Goal: Check status: Check status

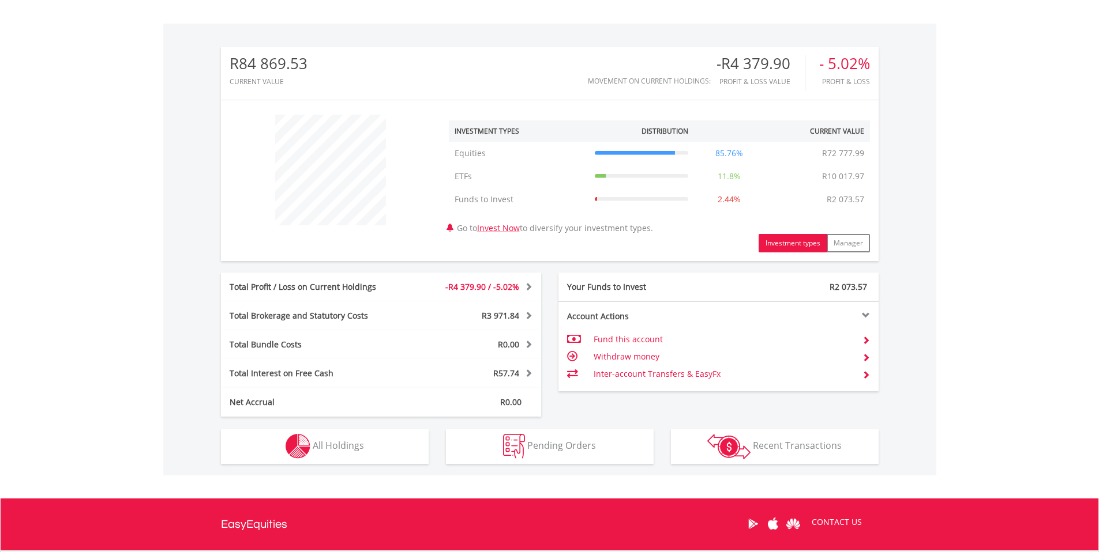
scroll to position [446, 0]
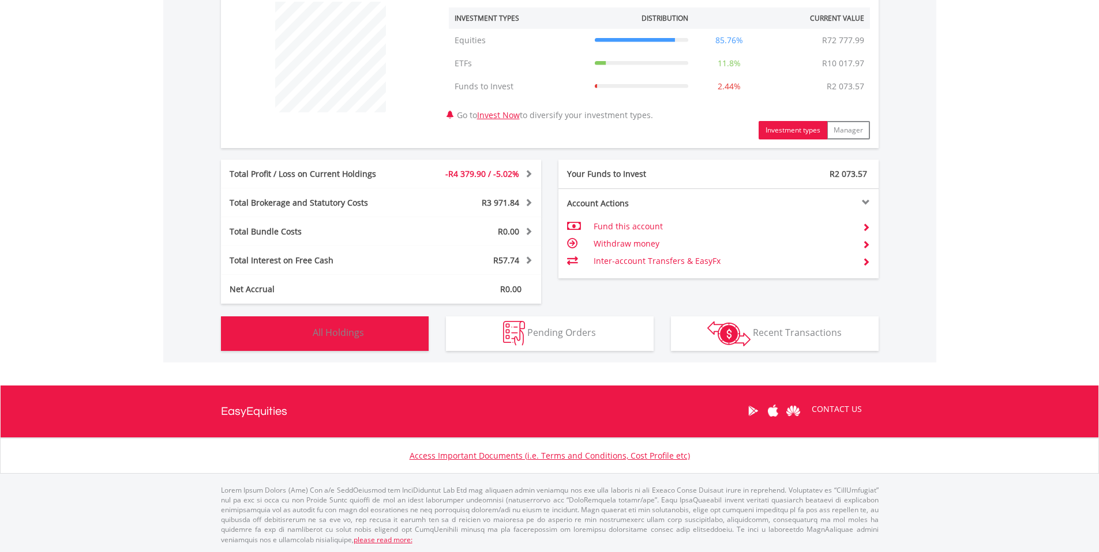
click at [373, 325] on button "Holdings All Holdings" at bounding box center [325, 334] width 208 height 35
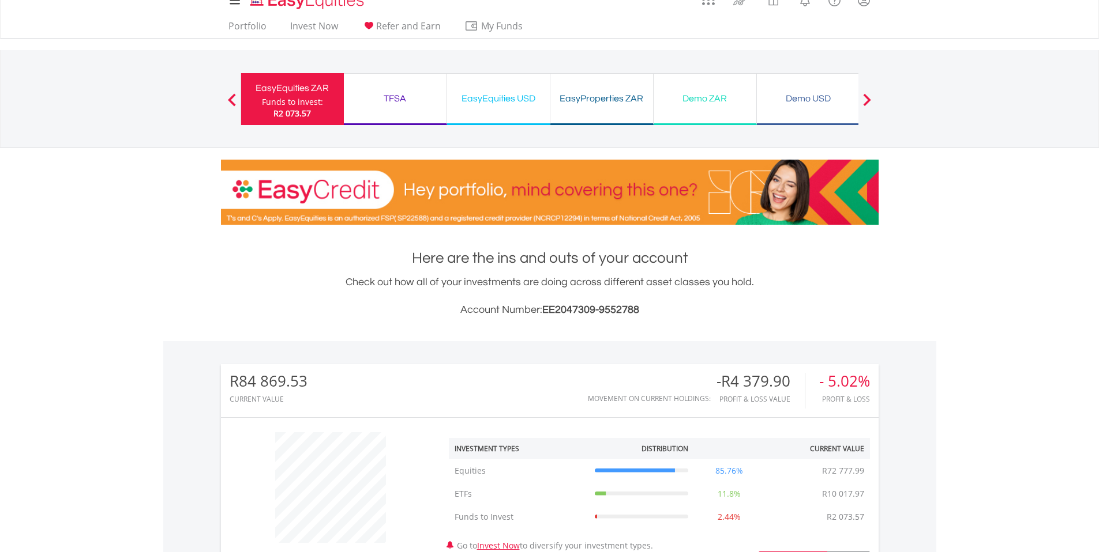
scroll to position [0, 0]
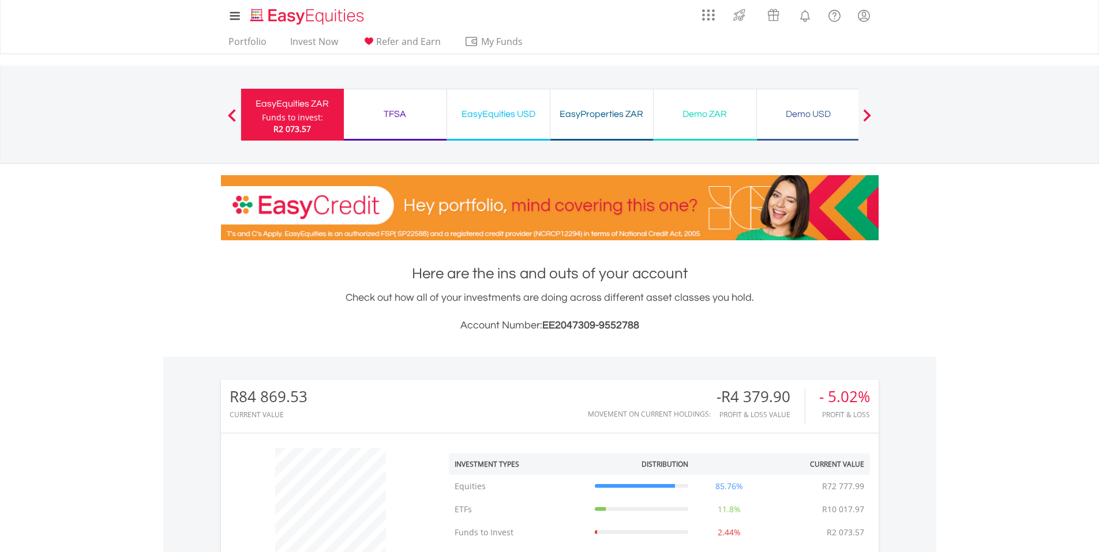
click at [503, 110] on div "EasyEquities USD" at bounding box center [498, 114] width 89 height 16
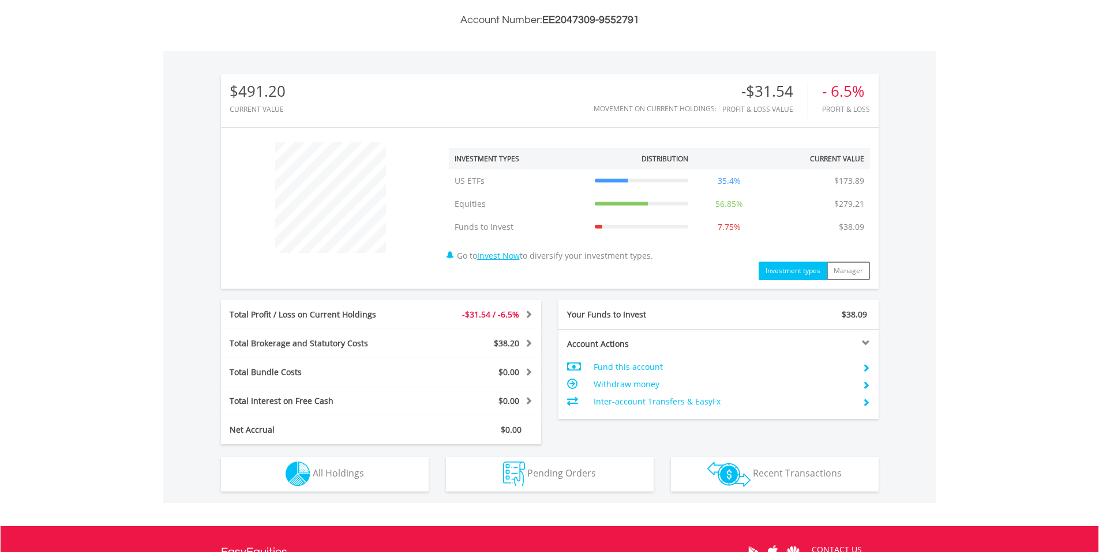
scroll to position [334, 0]
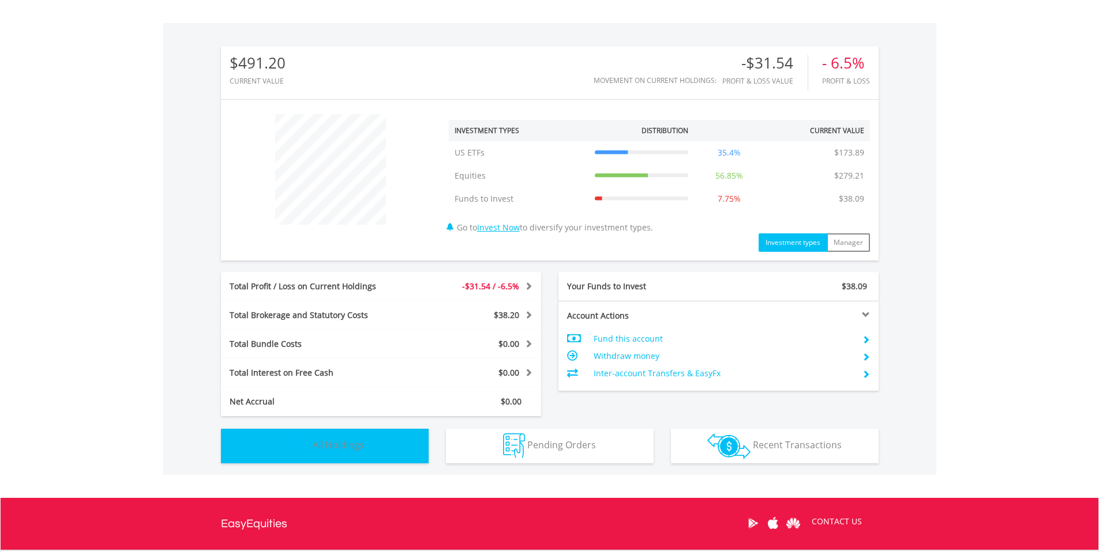
click at [316, 449] on span "All Holdings" at bounding box center [338, 445] width 51 height 13
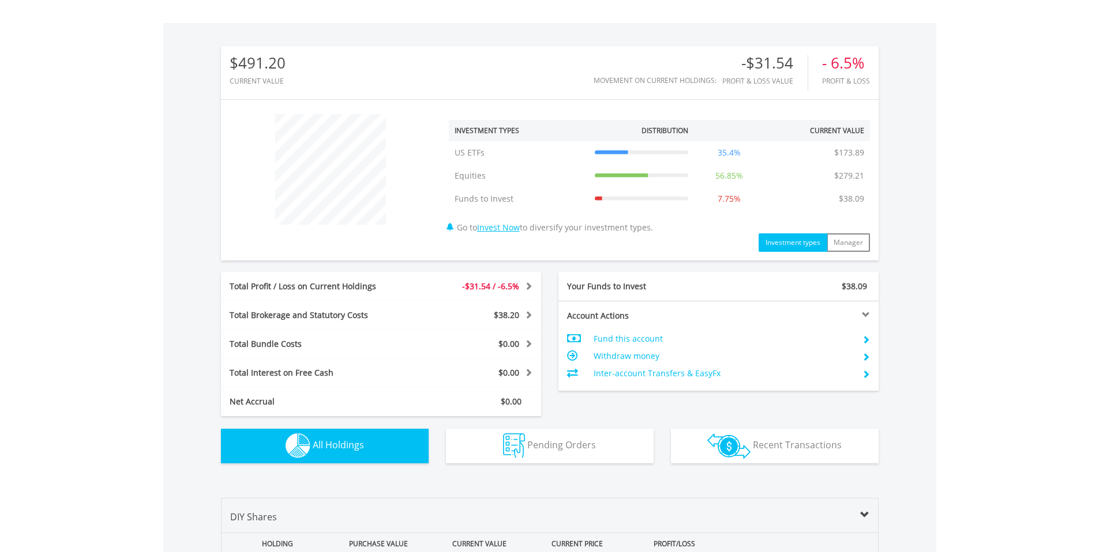
scroll to position [832, 0]
